Goal: Task Accomplishment & Management: Use online tool/utility

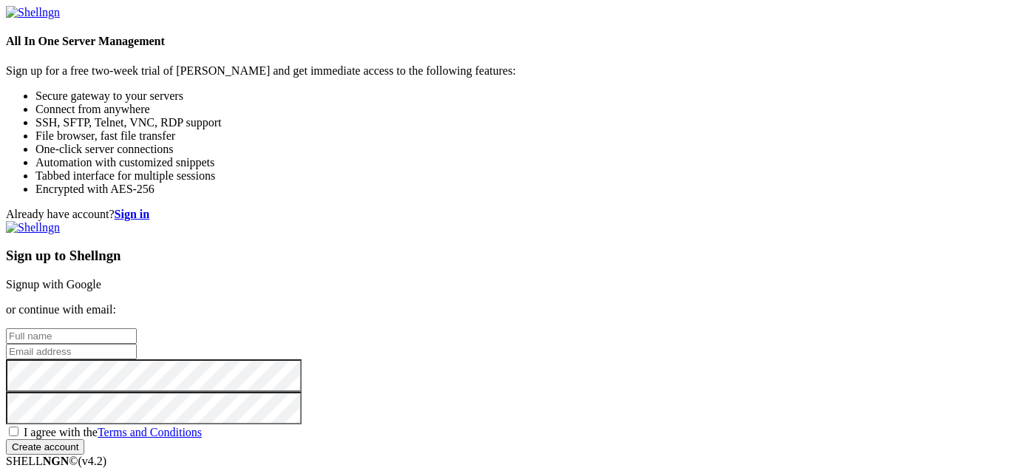
click at [101, 278] on link "Signup with Google" at bounding box center [53, 284] width 95 height 13
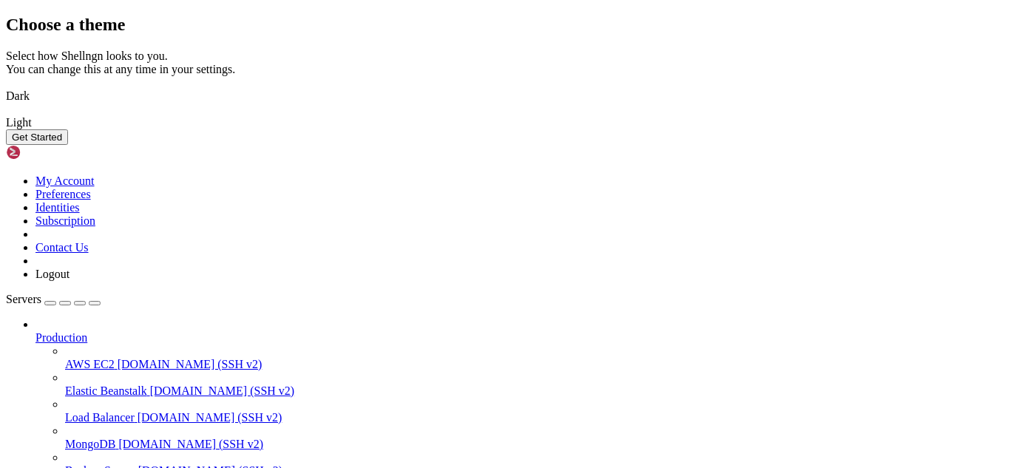
click at [6, 87] on img at bounding box center [6, 87] width 0 height 0
click at [68, 145] on button "Get Started" at bounding box center [37, 137] width 62 height 16
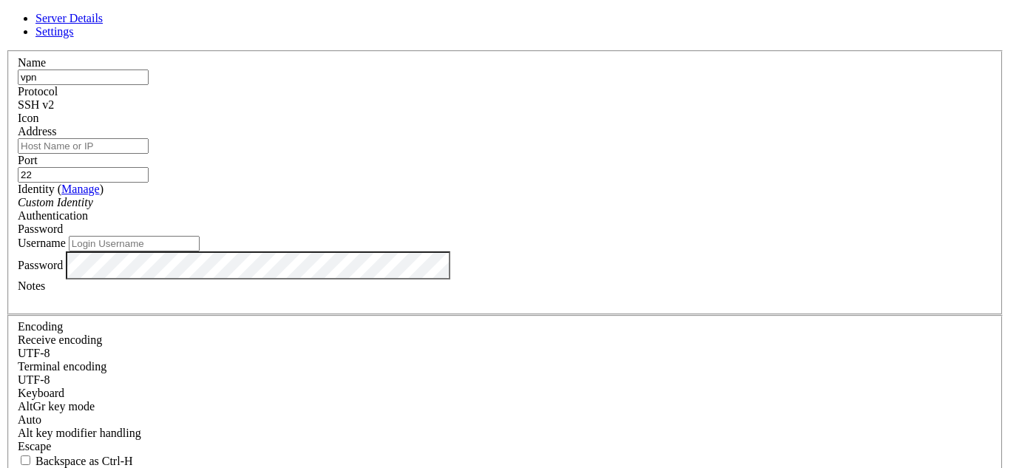
type input "vpn"
click at [149, 154] on input "Address" at bounding box center [83, 146] width 131 height 16
click at [200, 251] on input "Username" at bounding box center [134, 244] width 131 height 16
click at [149, 154] on input "Address" at bounding box center [83, 146] width 131 height 16
paste input "[TECHNICAL_ID]"
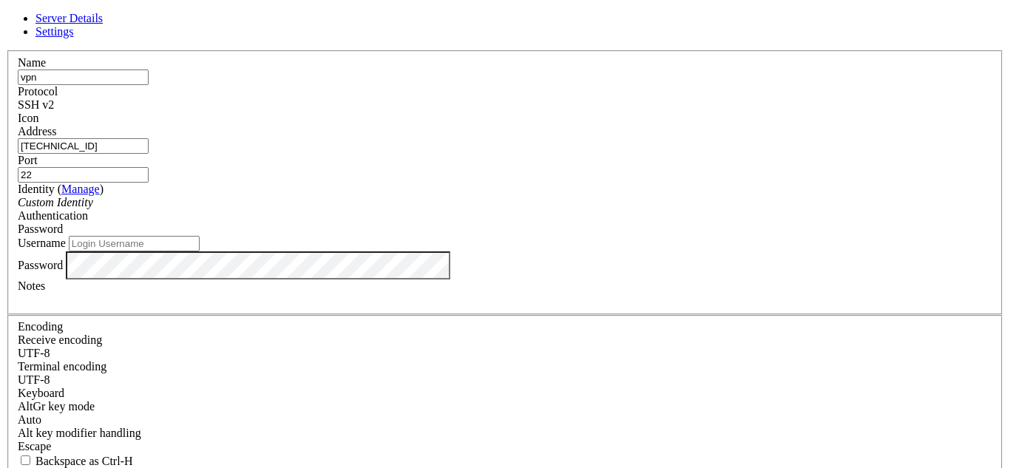
type input "[TECHNICAL_ID]"
click at [576, 223] on div "Password" at bounding box center [505, 229] width 975 height 13
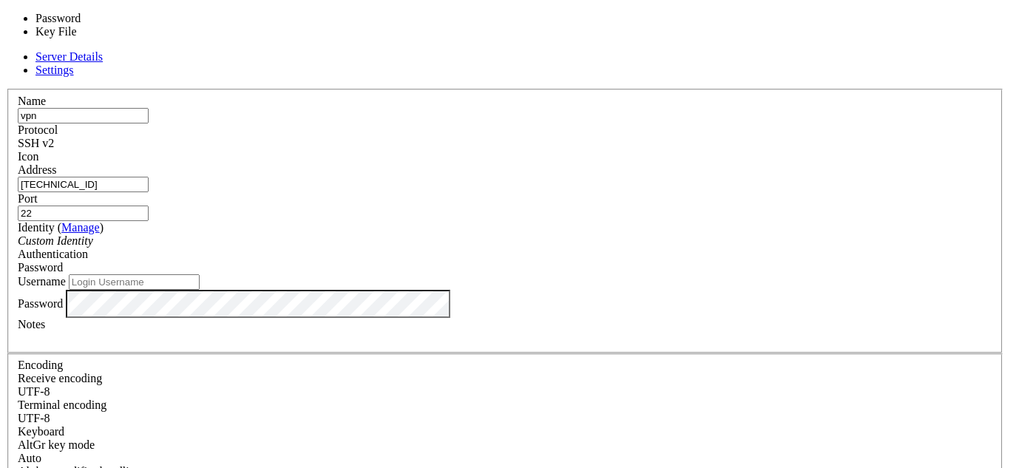
click at [63, 261] on span "Password" at bounding box center [40, 267] width 45 height 13
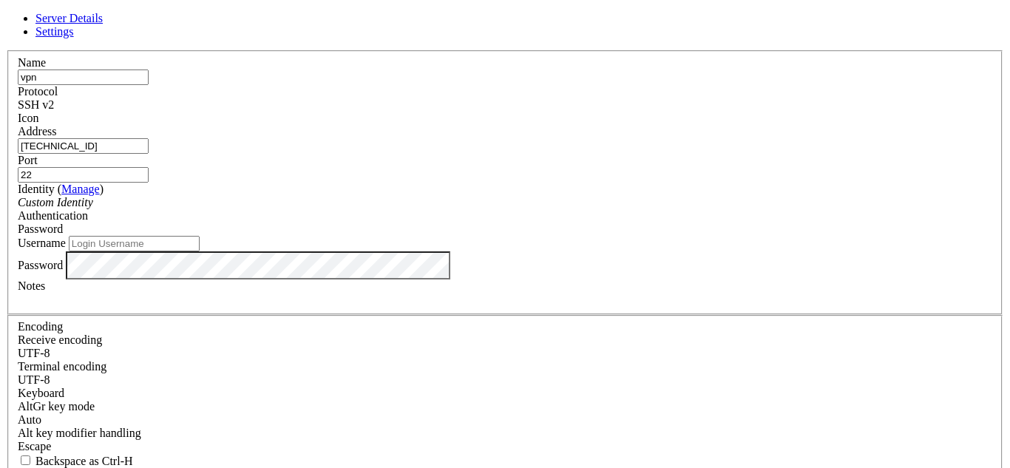
click at [200, 251] on input "Username" at bounding box center [134, 244] width 131 height 16
type input "root"
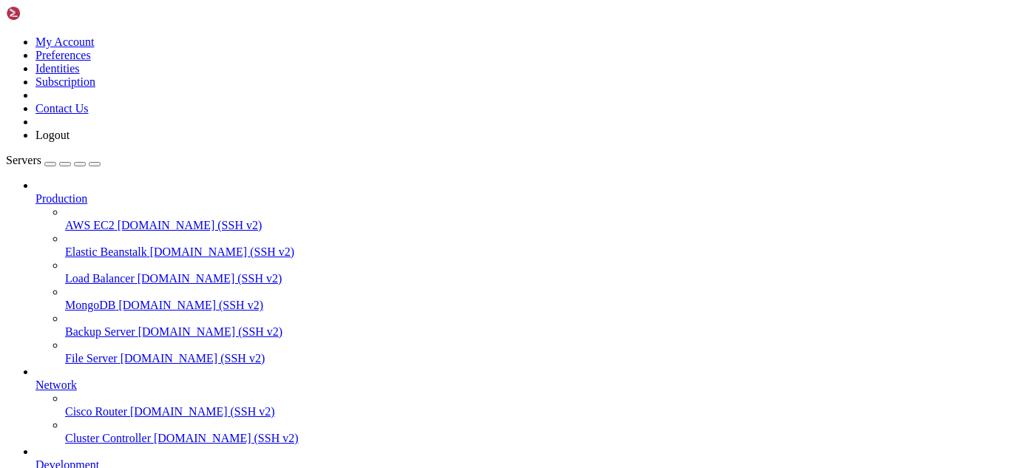
scroll to position [129, 0]
click at [87, 192] on span "Production" at bounding box center [61, 198] width 52 height 13
click at [35, 192] on icon at bounding box center [35, 192] width 0 height 0
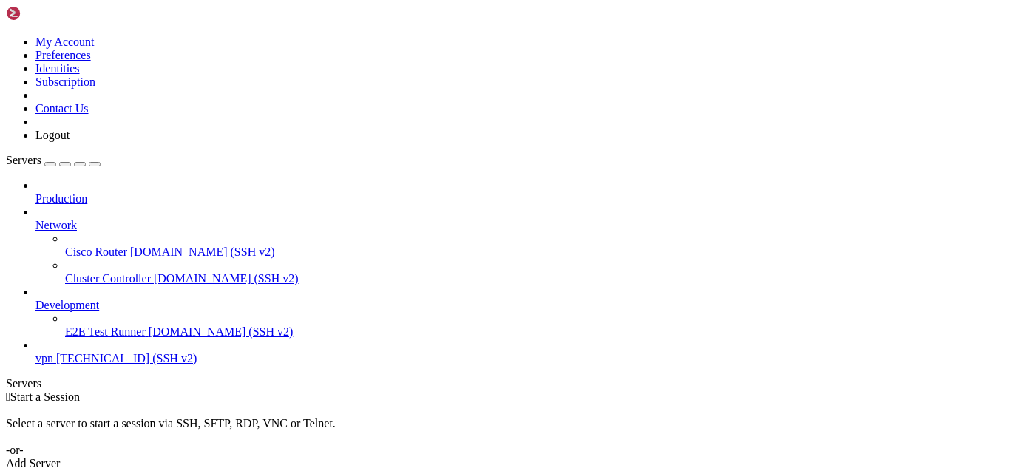
click at [35, 219] on icon at bounding box center [35, 219] width 0 height 0
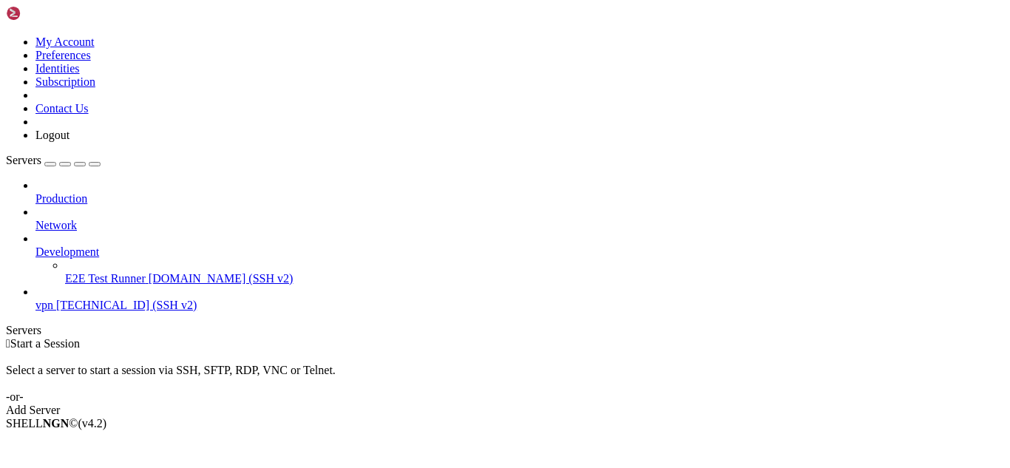
click at [35, 246] on icon at bounding box center [35, 246] width 0 height 0
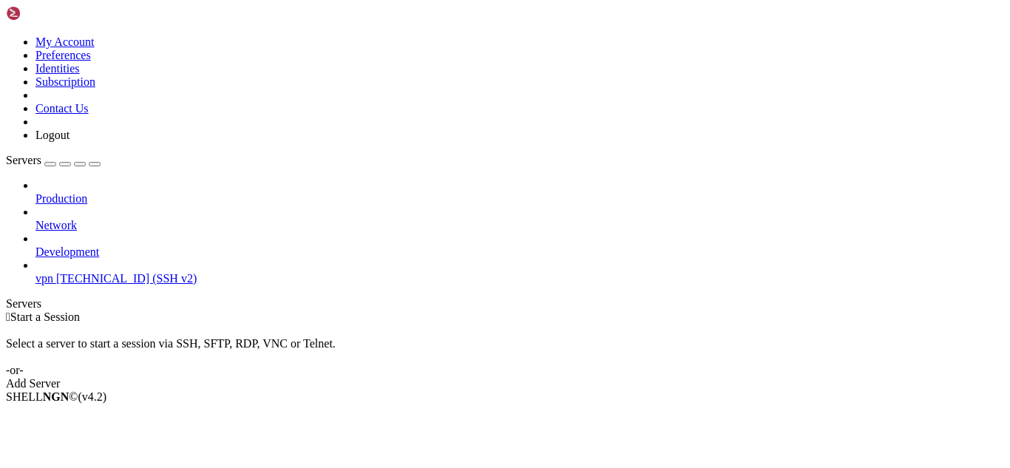
click at [53, 272] on span "vpn" at bounding box center [44, 278] width 18 height 13
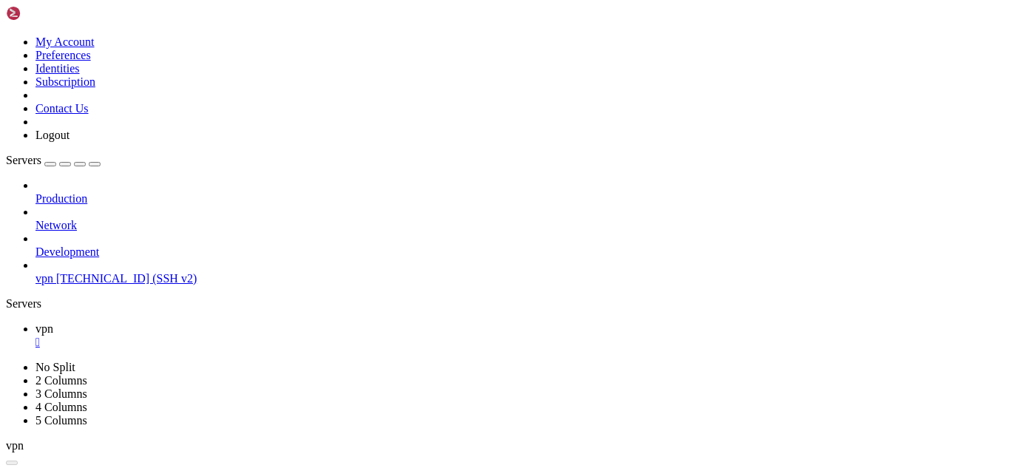
click at [53, 272] on span "vpn" at bounding box center [44, 278] width 18 height 13
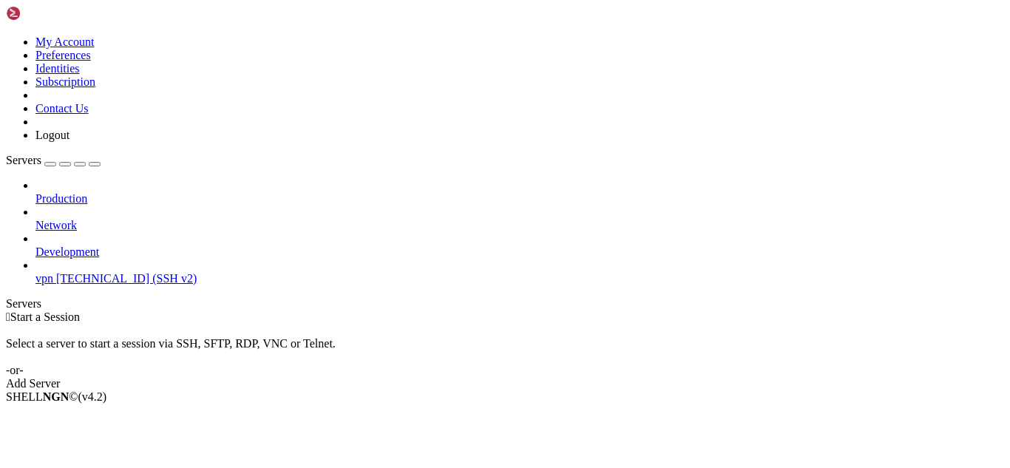
click at [109, 272] on span "[TECHNICAL_ID] (SSH v2)" at bounding box center [126, 278] width 141 height 13
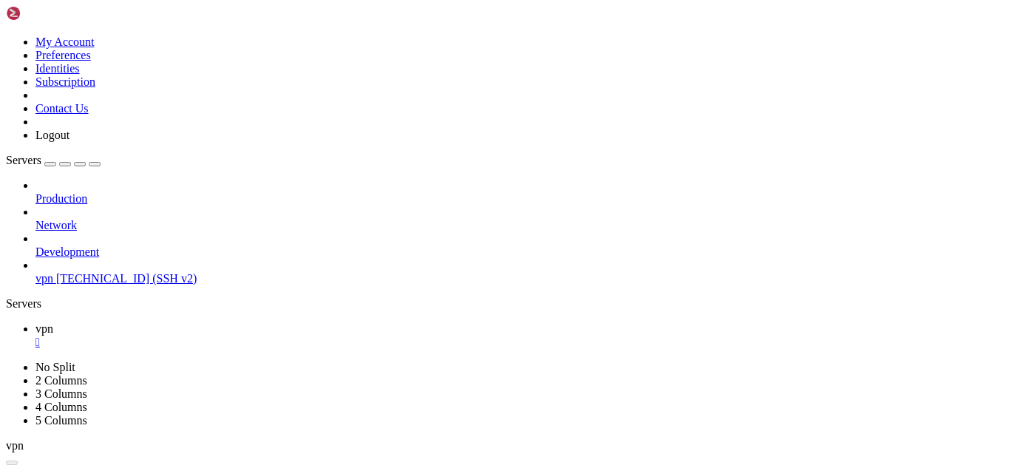
click at [53, 272] on span "vpn" at bounding box center [44, 278] width 18 height 13
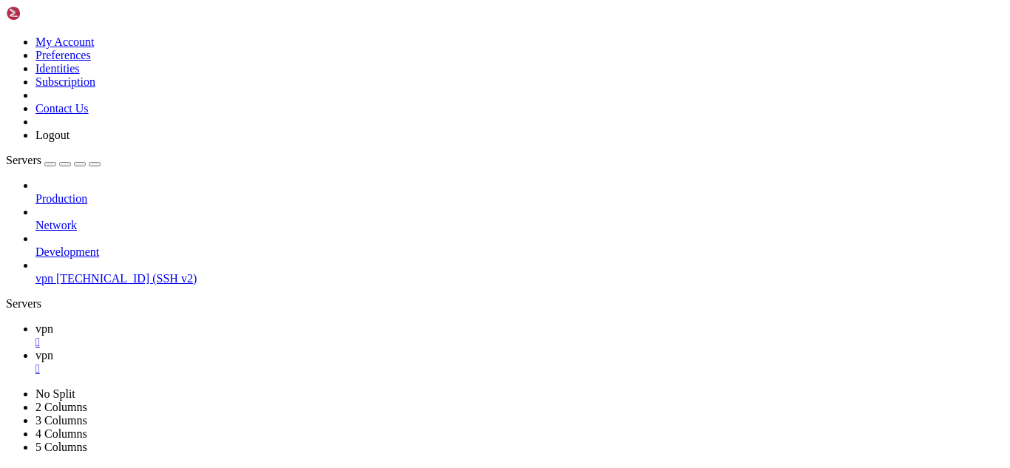
click at [243, 336] on div "" at bounding box center [519, 342] width 969 height 13
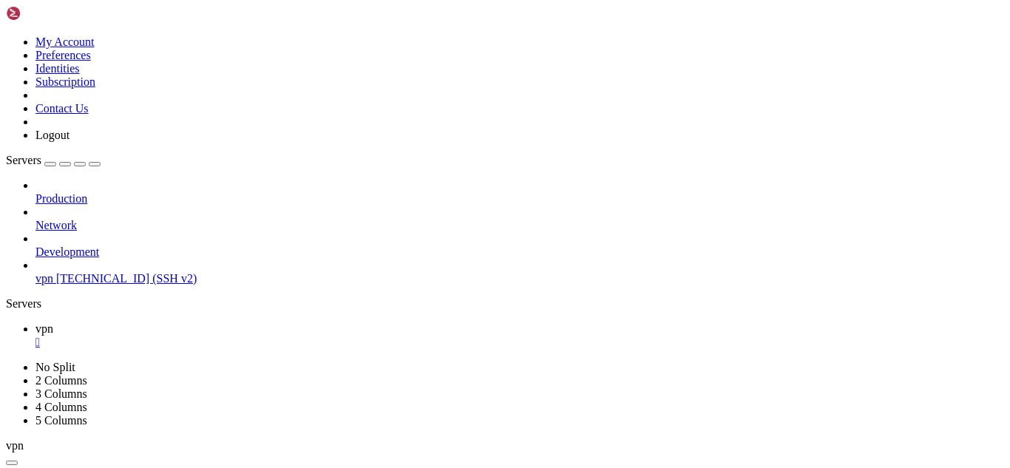
click at [6, 361] on link at bounding box center [6, 361] width 0 height 0
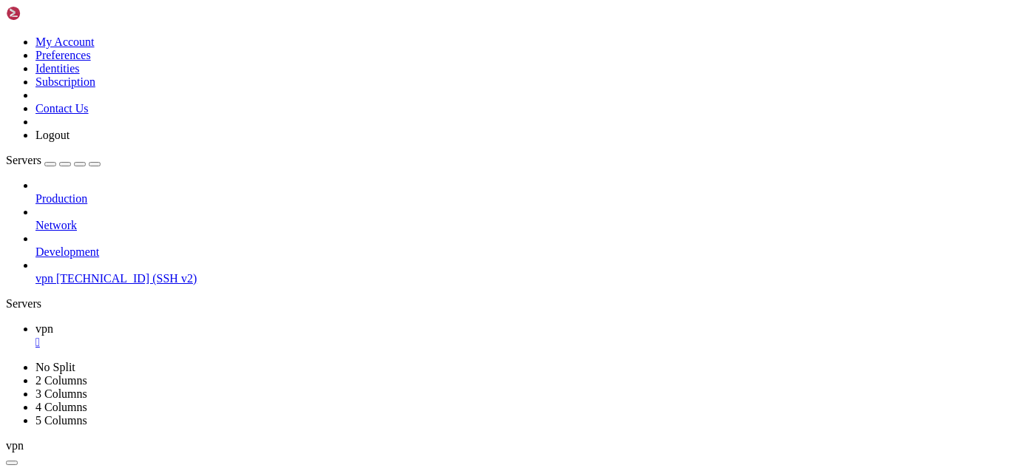
drag, startPoint x: 162, startPoint y: 720, endPoint x: 340, endPoint y: 757, distance: 182.0
drag, startPoint x: 338, startPoint y: 728, endPoint x: 277, endPoint y: 734, distance: 61.0
